Goal: Obtain resource: Download file/media

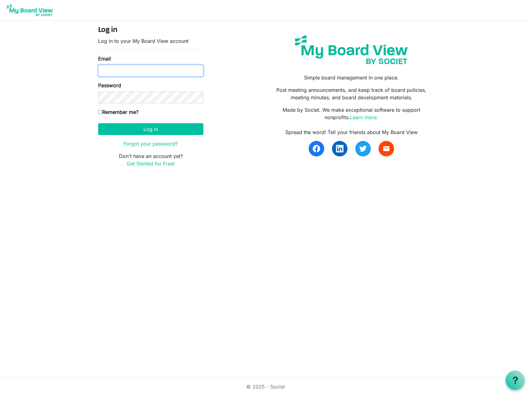
type input "[PERSON_NAME][EMAIL_ADDRESS][PERSON_NAME][DOMAIN_NAME]"
click at [101, 111] on input "Remember me?" at bounding box center [100, 112] width 4 height 4
checkbox input "true"
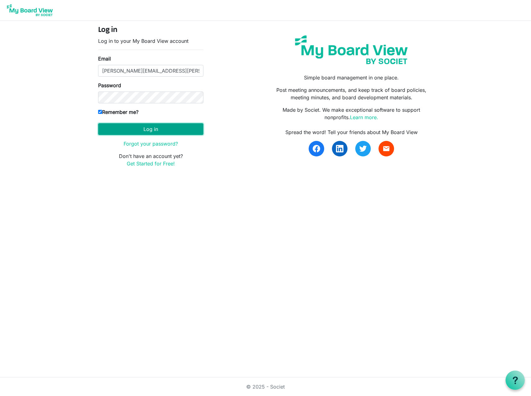
click at [147, 127] on button "Log in" at bounding box center [150, 129] width 105 height 12
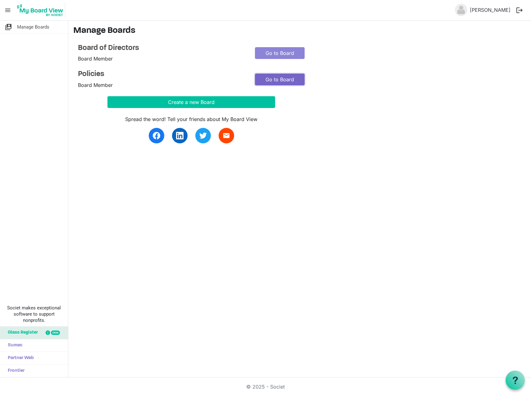
click at [279, 81] on link "Go to Board" at bounding box center [280, 80] width 50 height 12
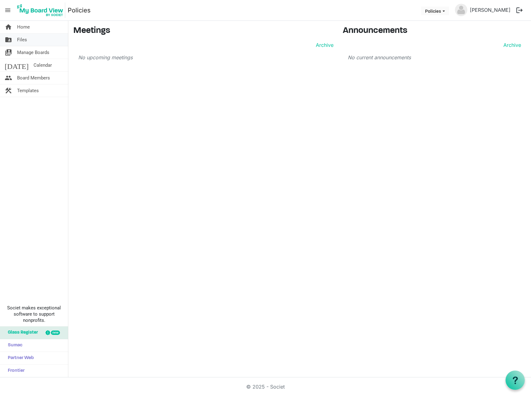
click at [20, 40] on span "Files" at bounding box center [22, 40] width 10 height 12
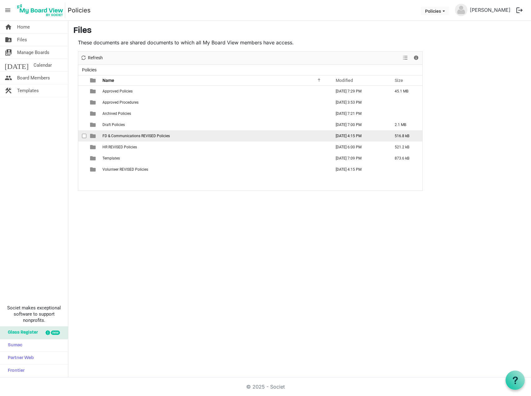
click at [129, 135] on span "FD & Communications REVISED Policies" at bounding box center [135, 136] width 67 height 4
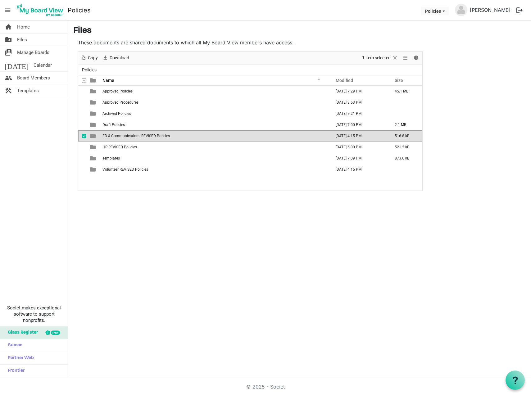
click at [129, 135] on span "FD & Communications REVISED Policies" at bounding box center [135, 136] width 67 height 4
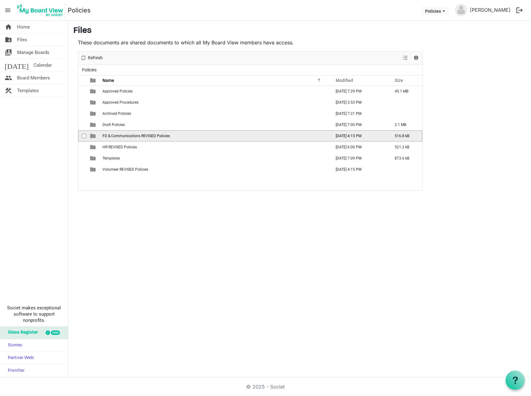
click at [129, 135] on span "FD & Communications REVISED Policies" at bounding box center [135, 136] width 67 height 4
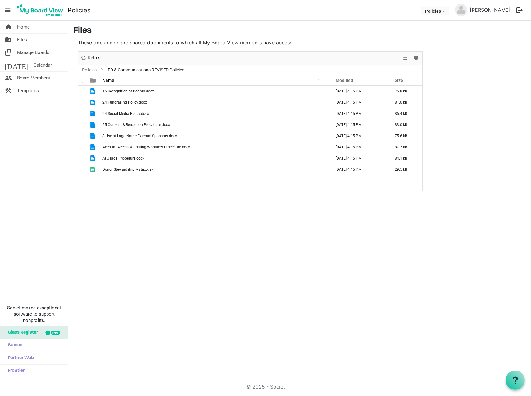
click at [83, 79] on span at bounding box center [84, 81] width 4 height 4
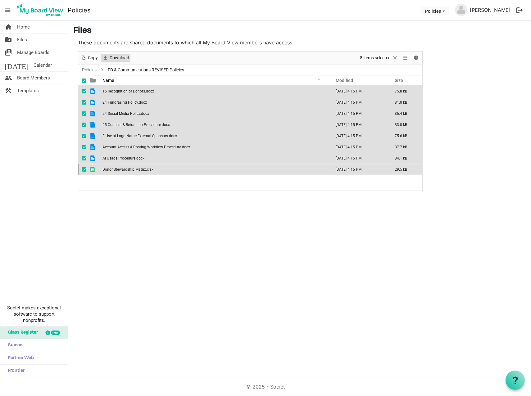
click at [117, 57] on span "Download" at bounding box center [119, 58] width 21 height 8
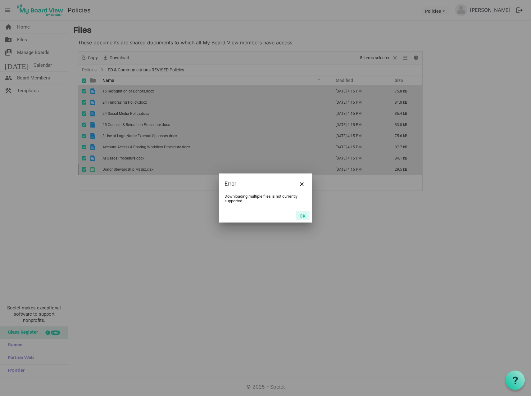
click at [302, 214] on button "OK" at bounding box center [302, 215] width 14 height 9
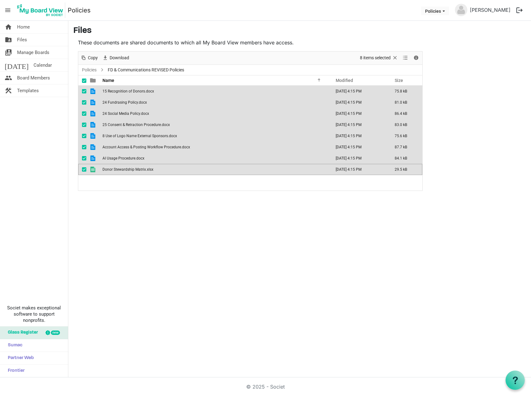
click at [128, 89] on span "15 Recognition of Donors.docx" at bounding box center [128, 91] width 52 height 4
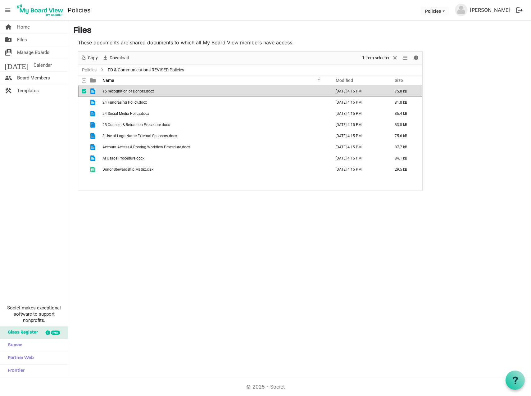
click at [123, 91] on span "15 Recognition of Donors.docx" at bounding box center [128, 91] width 52 height 4
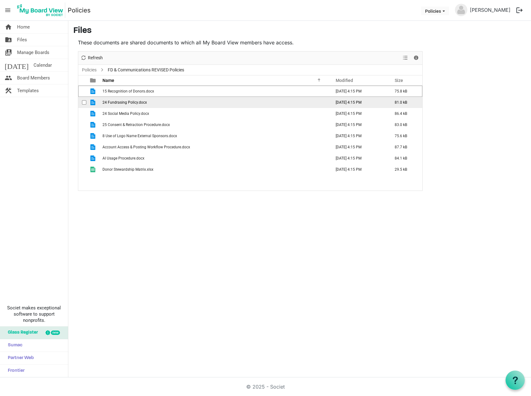
click at [120, 103] on span "24 Fundrasing Policy.docx" at bounding box center [124, 102] width 44 height 4
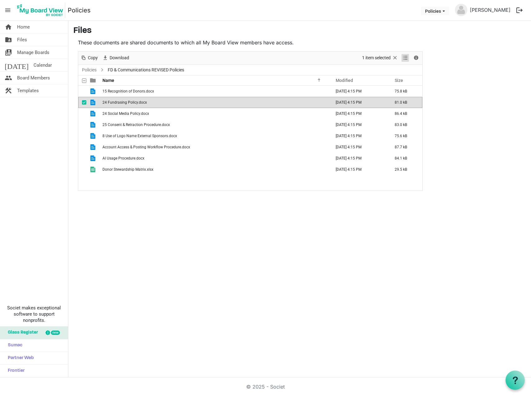
click at [405, 56] on span "View dropdownbutton" at bounding box center [404, 58] width 7 height 8
click at [114, 102] on span "24 Fundrasing Policy.docx" at bounding box center [124, 102] width 44 height 4
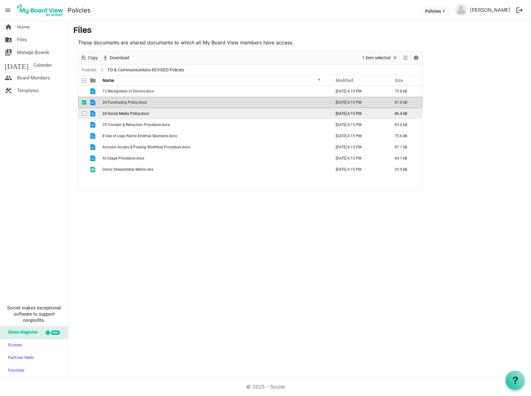
click at [113, 112] on span "24 Social Media Policy.docx" at bounding box center [125, 113] width 47 height 4
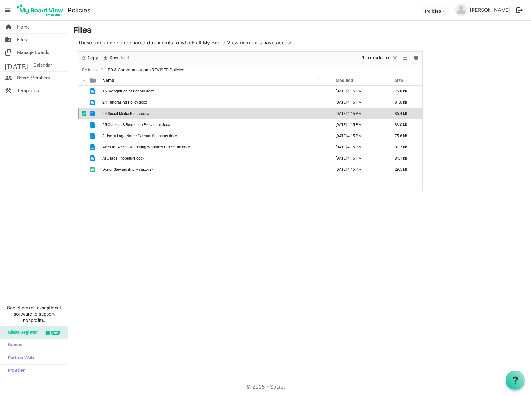
click at [113, 112] on span "24 Social Media Policy.docx" at bounding box center [125, 113] width 47 height 4
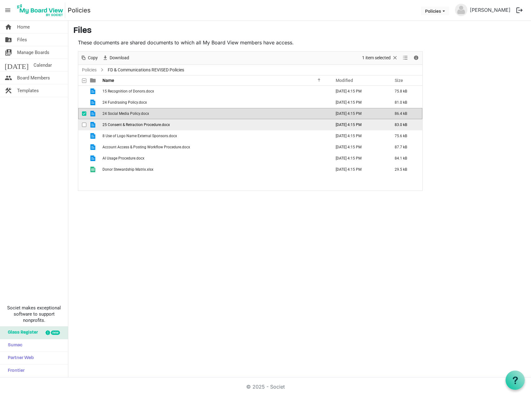
click at [113, 123] on span "25 Consent & Retraction Procedure.docx" at bounding box center [135, 125] width 67 height 4
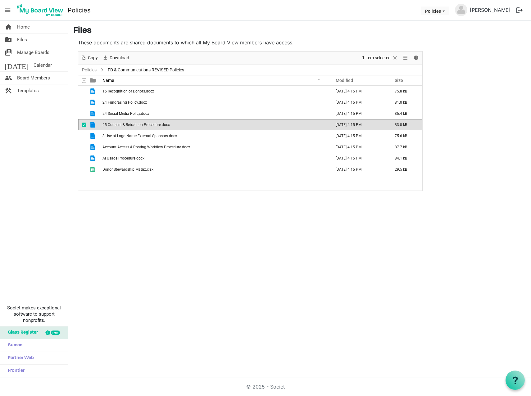
click at [113, 123] on span "25 Consent & Retraction Procedure.docx" at bounding box center [135, 125] width 67 height 4
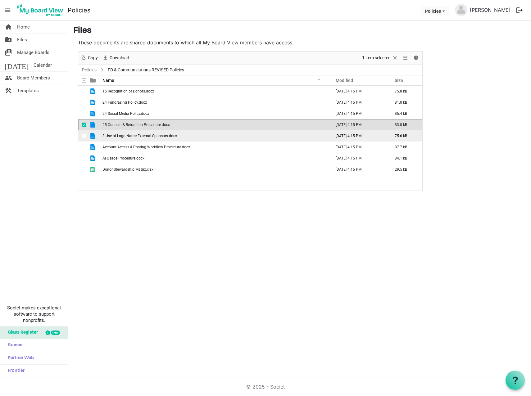
click at [113, 137] on span "8 Use of Logo Name External Sponsors.docx" at bounding box center [139, 136] width 74 height 4
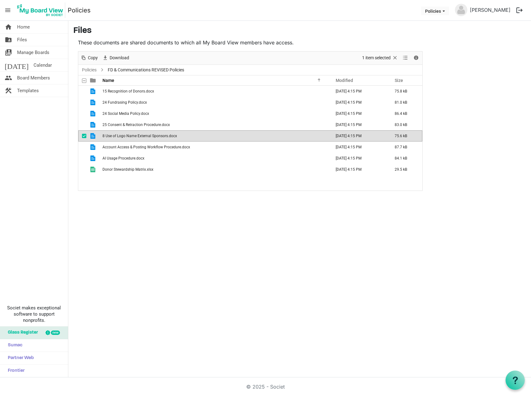
click at [113, 136] on span "8 Use of Logo Name External Sponsors.docx" at bounding box center [139, 136] width 74 height 4
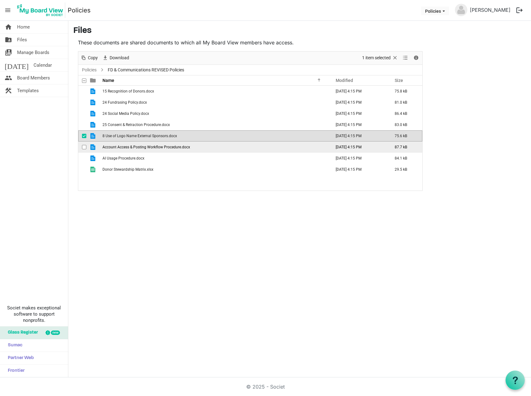
click at [115, 147] on span "Account Access & Posting Workflow Procedure.docx" at bounding box center [146, 147] width 88 height 4
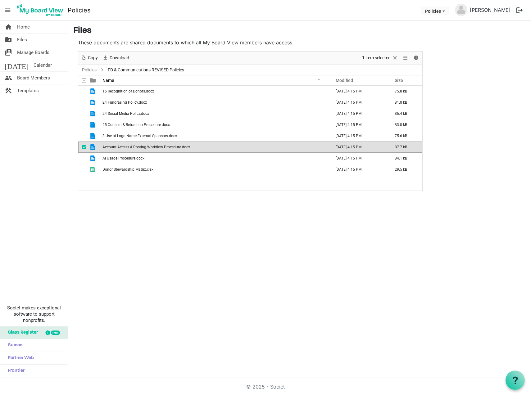
click at [115, 147] on span "Account Access & Posting Workflow Procedure.docx" at bounding box center [146, 147] width 88 height 4
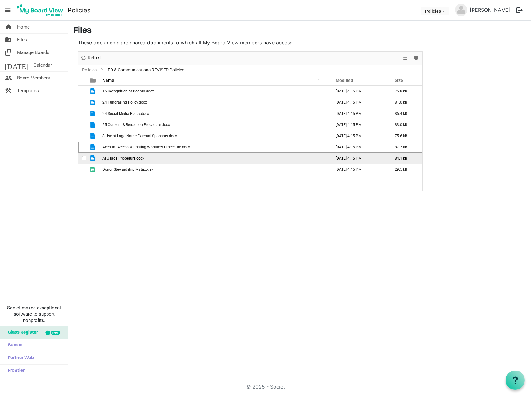
click at [114, 156] on span "AI Usage Procedure.docx" at bounding box center [123, 158] width 42 height 4
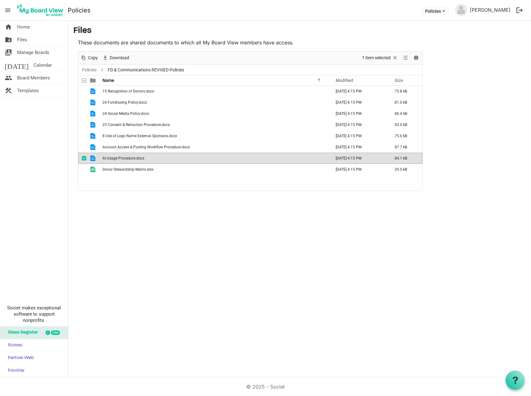
click at [115, 156] on span "AI Usage Procedure.docx" at bounding box center [123, 158] width 42 height 4
click at [117, 157] on span "AI Usage Procedure.docx" at bounding box center [123, 158] width 42 height 4
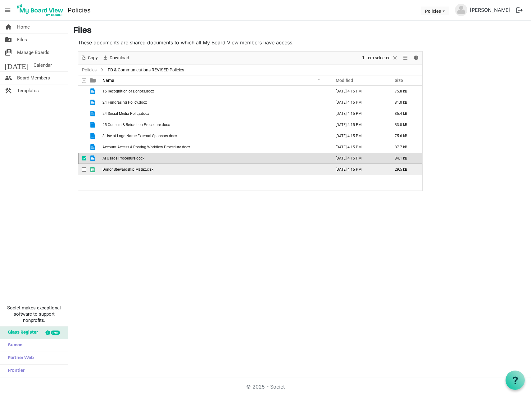
click at [138, 171] on span "Donor Stewardship Matrix.xlsx" at bounding box center [127, 169] width 51 height 4
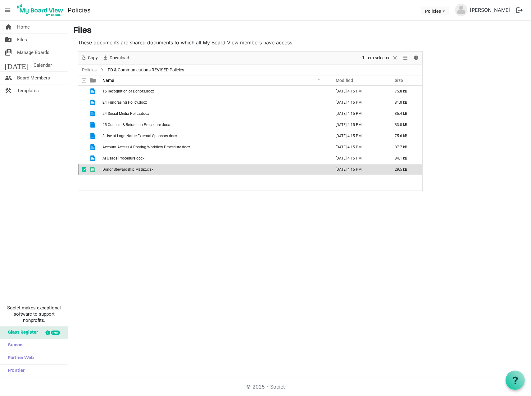
click at [138, 171] on span "Donor Stewardship Matrix.xlsx" at bounding box center [127, 169] width 51 height 4
